Goal: Task Accomplishment & Management: Use online tool/utility

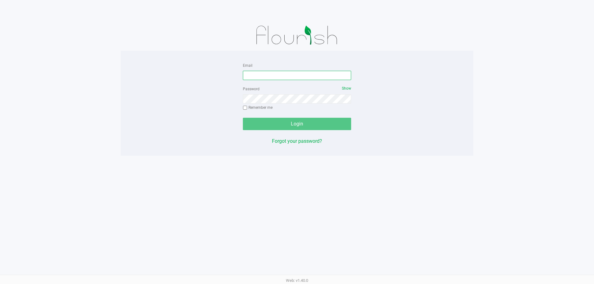
click at [262, 74] on input "Email" at bounding box center [297, 75] width 108 height 9
type input "[EMAIL_ADDRESS][DOMAIN_NAME]"
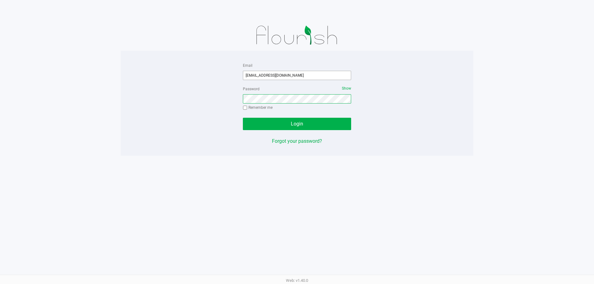
click at [243, 118] on button "Login" at bounding box center [297, 124] width 108 height 12
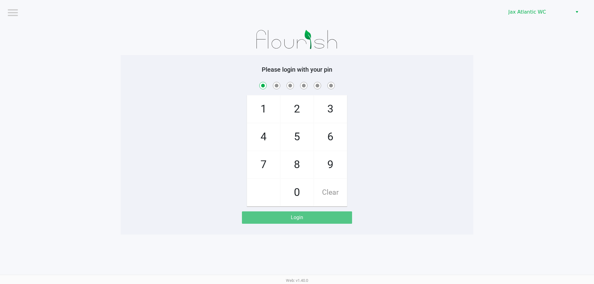
checkbox input "true"
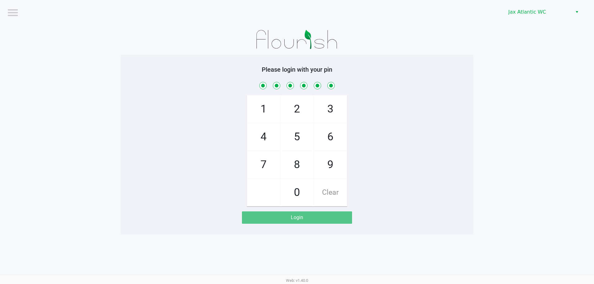
checkbox input "true"
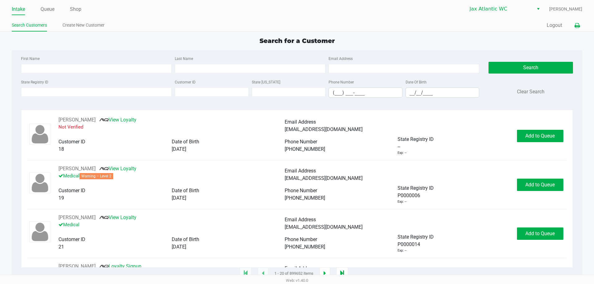
click at [576, 28] on icon at bounding box center [577, 26] width 5 height 4
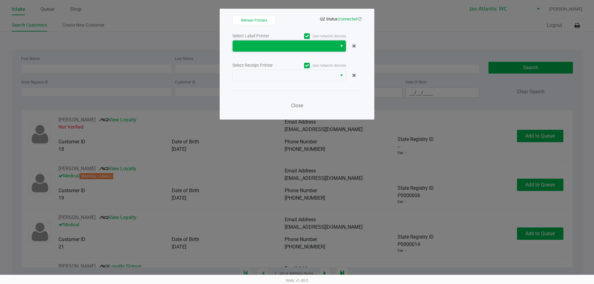
click at [323, 46] on span at bounding box center [284, 45] width 97 height 7
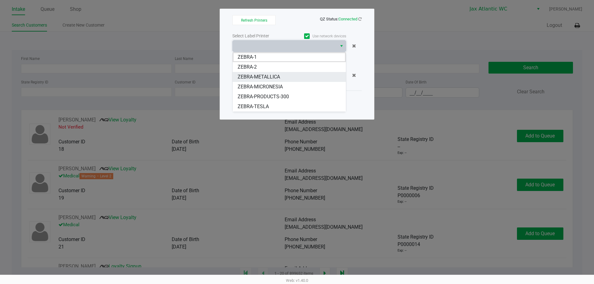
click at [261, 76] on span "ZEBRA-METALLICA" at bounding box center [259, 76] width 42 height 7
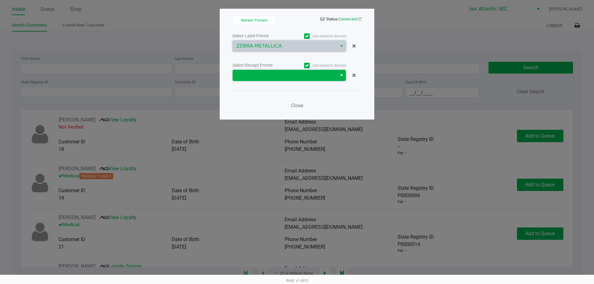
click at [263, 75] on span at bounding box center [284, 75] width 97 height 7
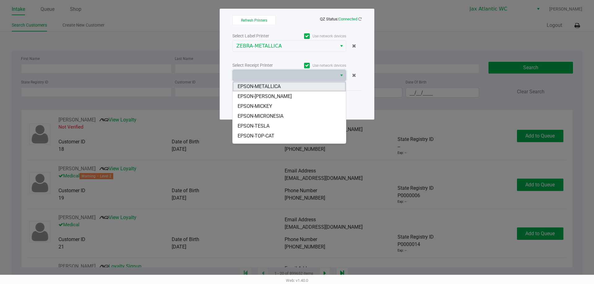
click at [262, 85] on span "EPSON-METALLICA" at bounding box center [259, 86] width 43 height 7
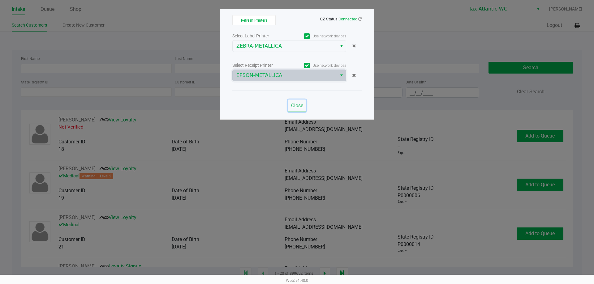
click at [297, 106] on span "Close" at bounding box center [297, 106] width 12 height 6
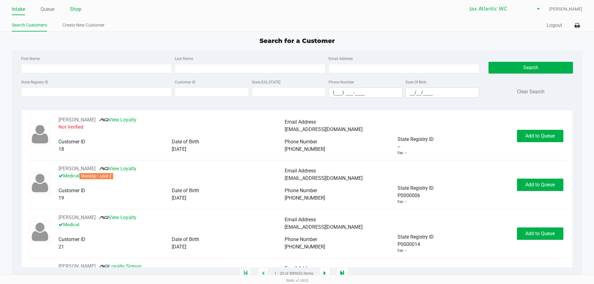
click at [76, 10] on link "Shop" at bounding box center [75, 9] width 11 height 9
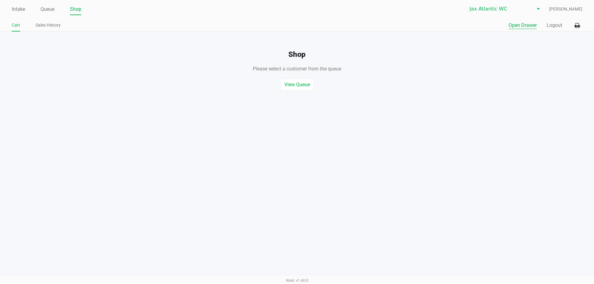
click at [515, 26] on button "Open Drawer" at bounding box center [523, 25] width 28 height 7
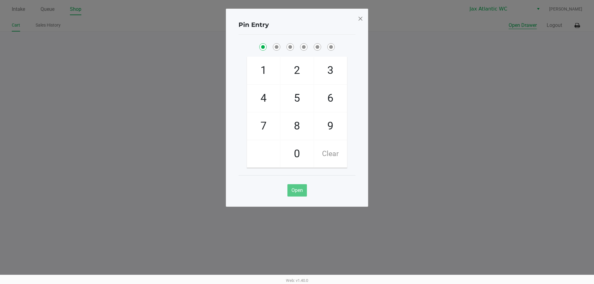
checkbox input "true"
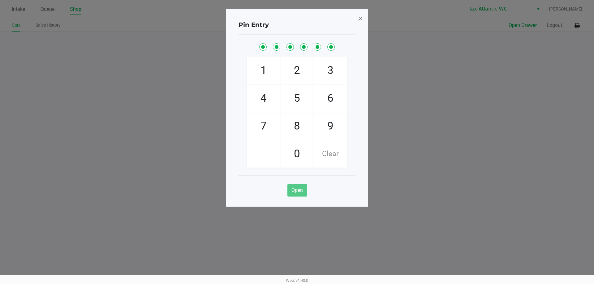
checkbox input "true"
